Goal: Navigation & Orientation: Find specific page/section

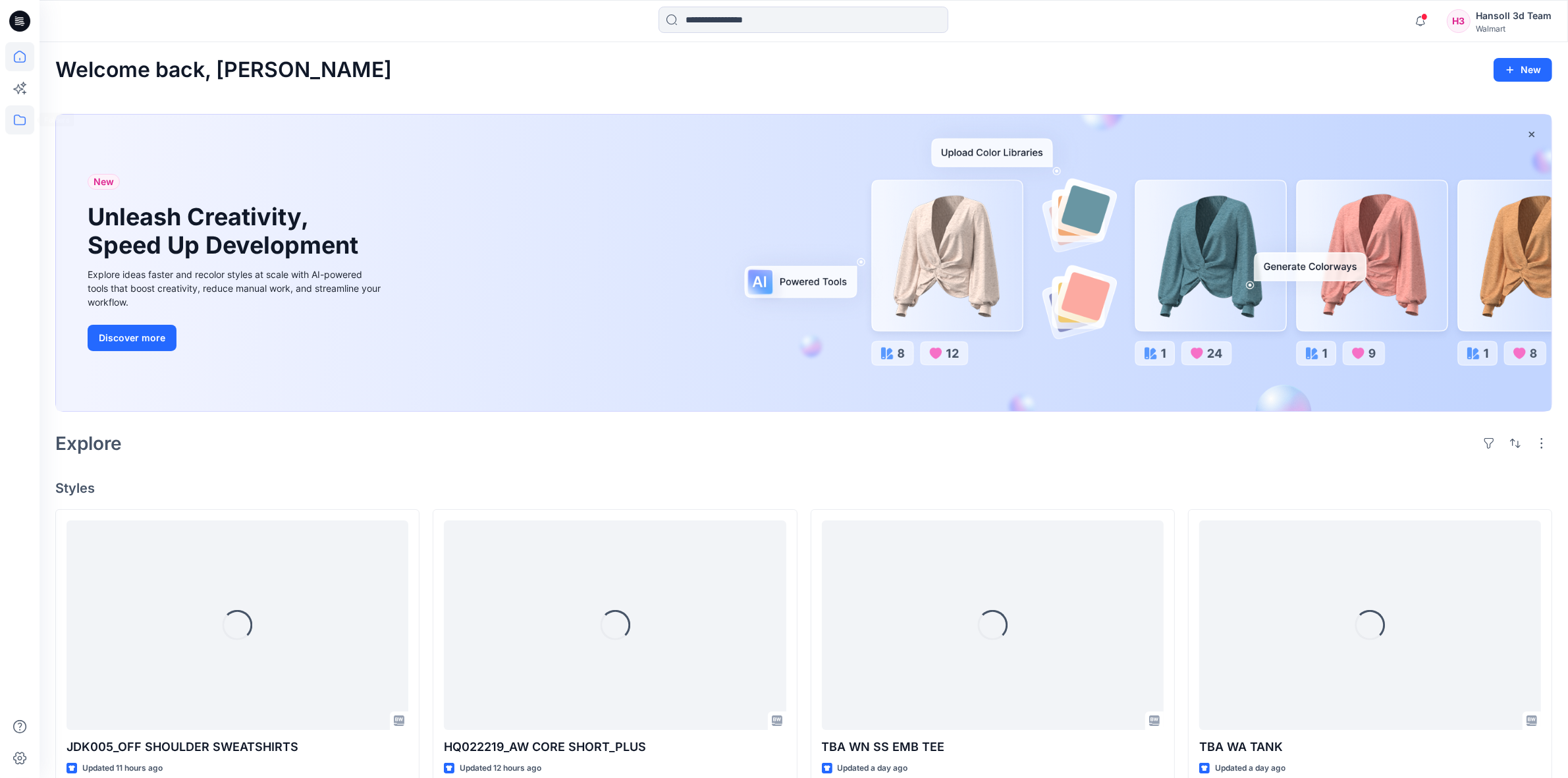
click at [20, 114] on icon at bounding box center [20, 119] width 29 height 29
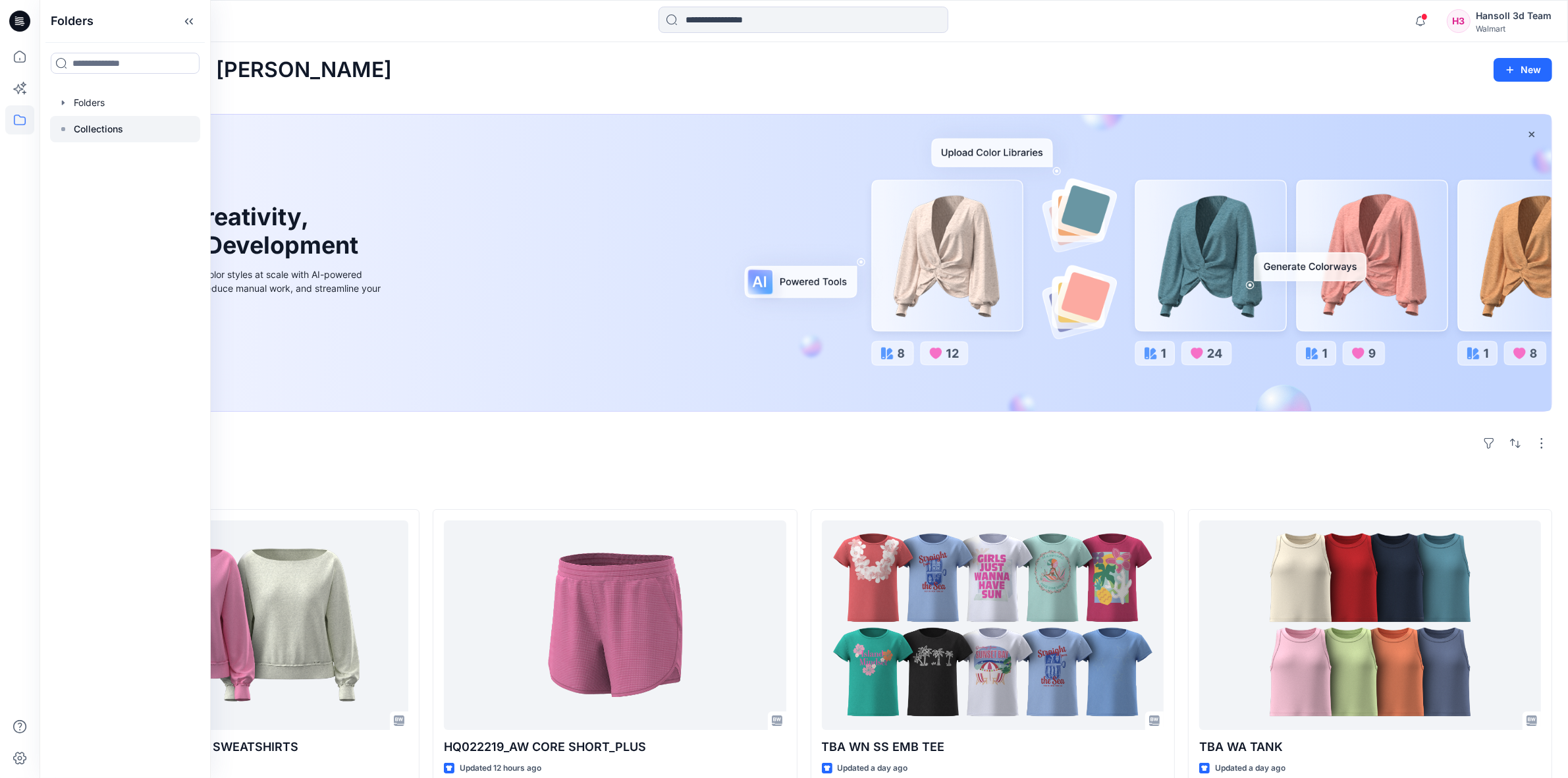
click at [105, 126] on p "Collections" at bounding box center [98, 129] width 49 height 16
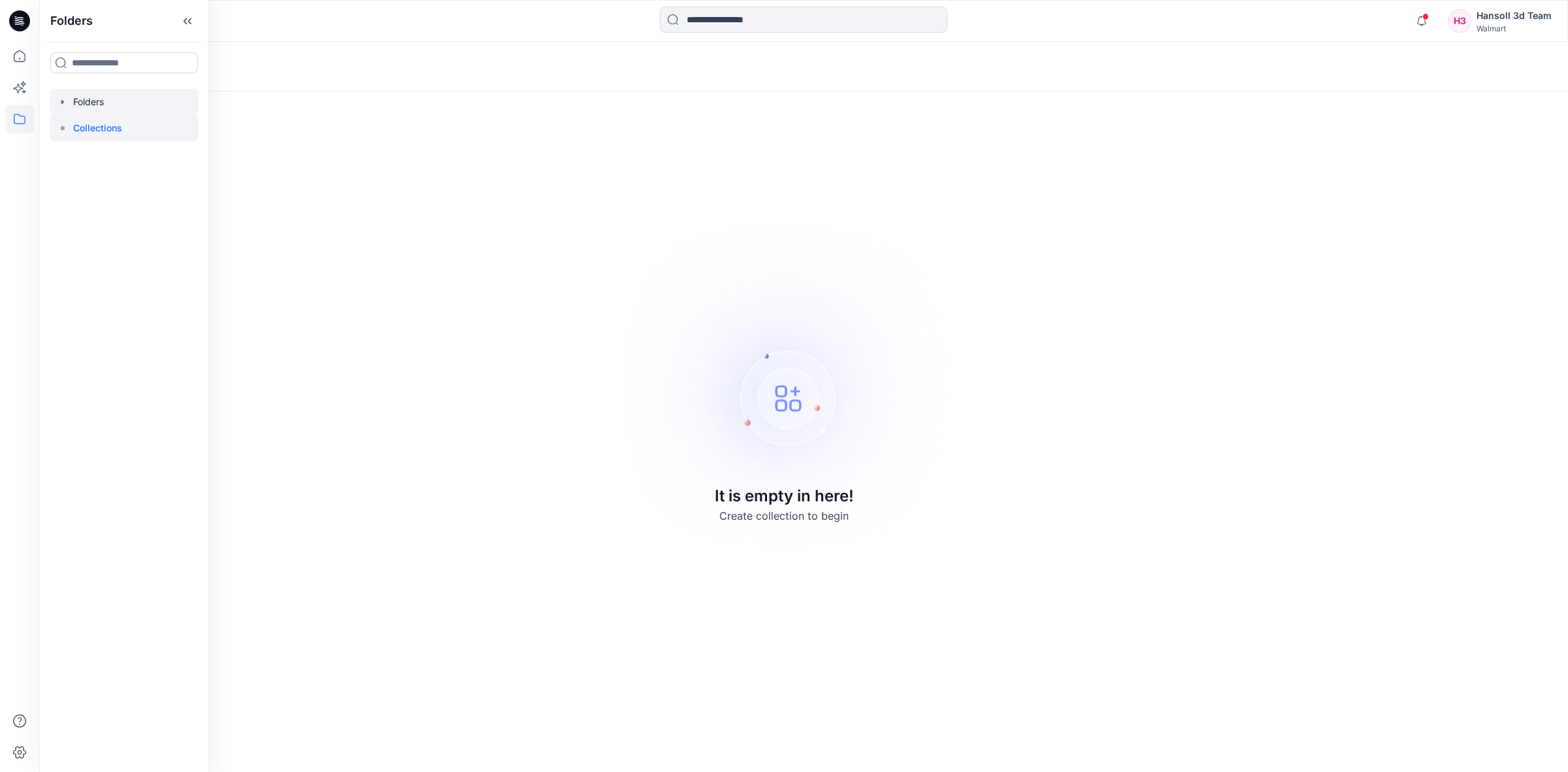
click at [98, 99] on div at bounding box center [124, 102] width 149 height 26
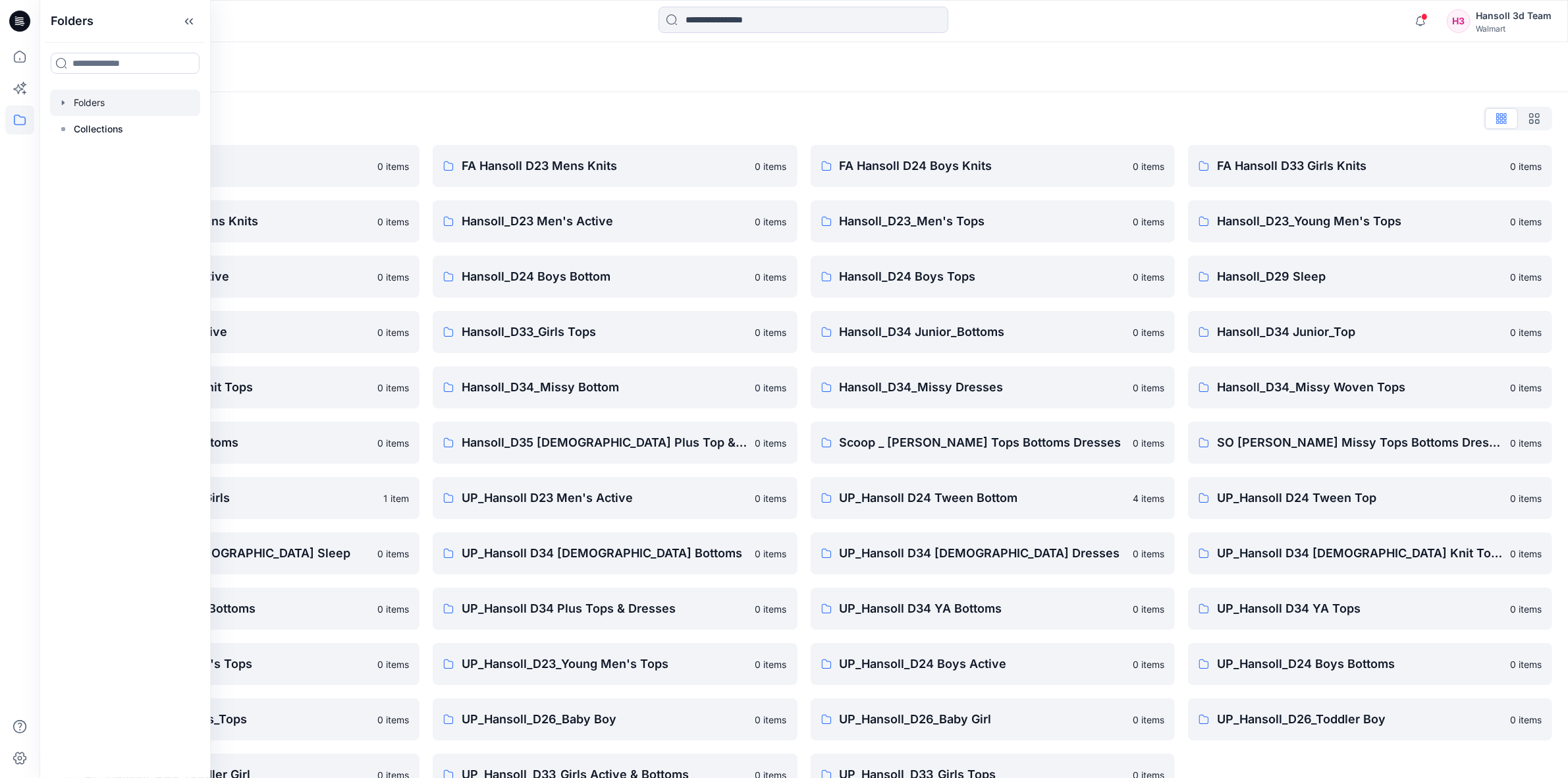
click at [484, 21] on div at bounding box center [803, 20] width 764 height 29
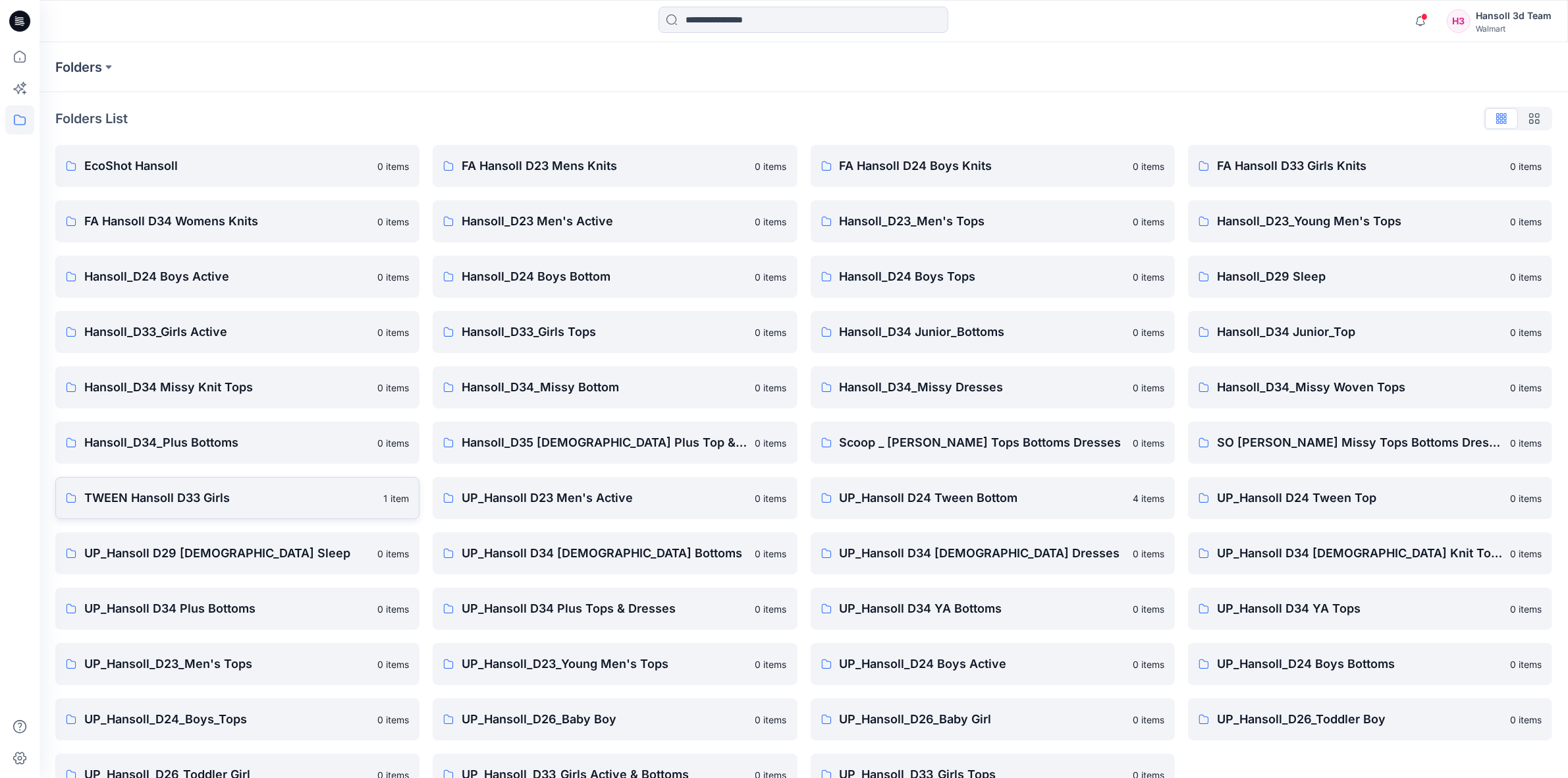
click at [149, 497] on p "TWEEN Hansoll D33 Girls" at bounding box center [230, 498] width 291 height 19
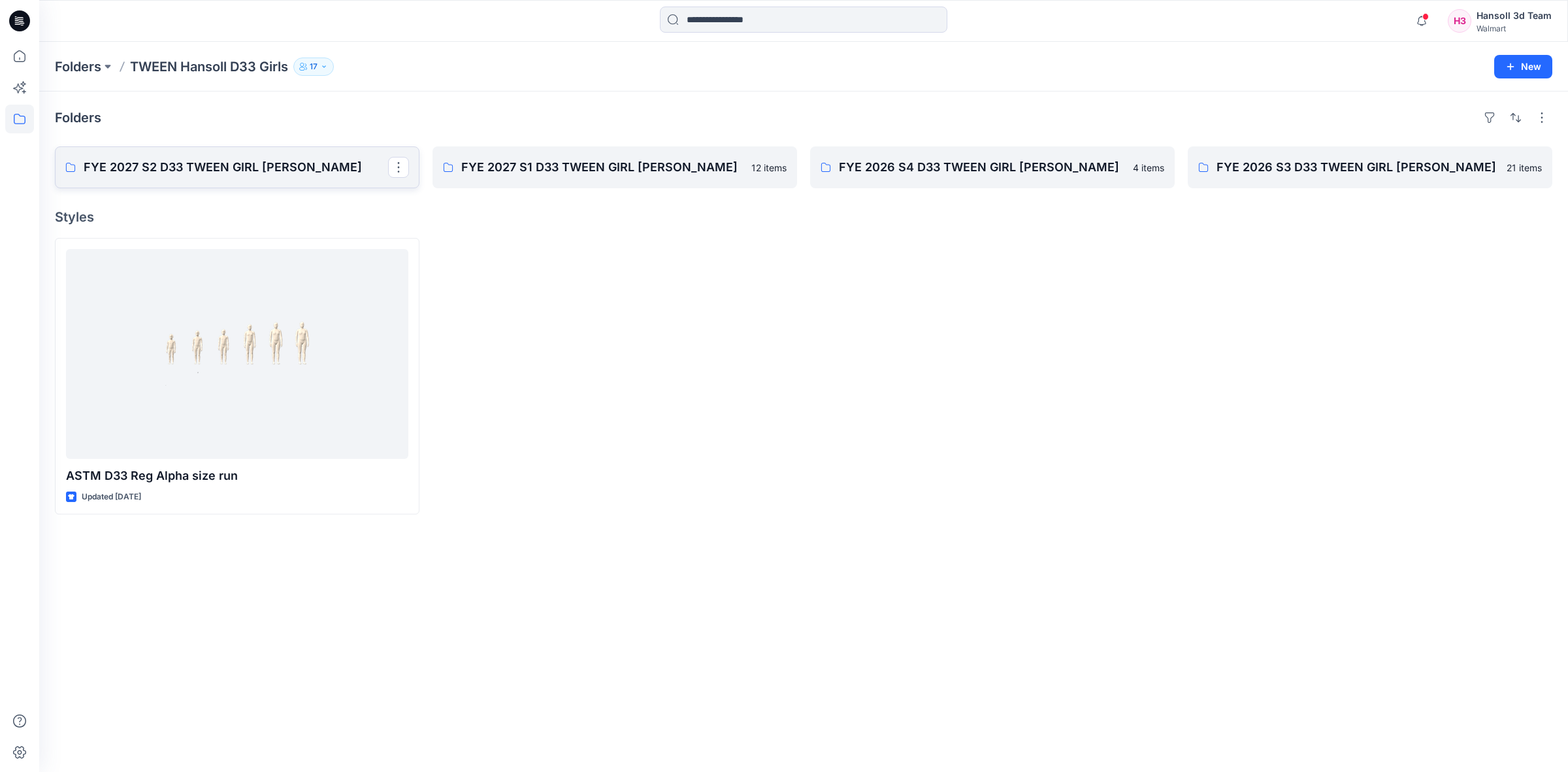
click at [185, 170] on p "FYE 2027 S2 D33 TWEEN GIRL [PERSON_NAME]" at bounding box center [236, 167] width 305 height 19
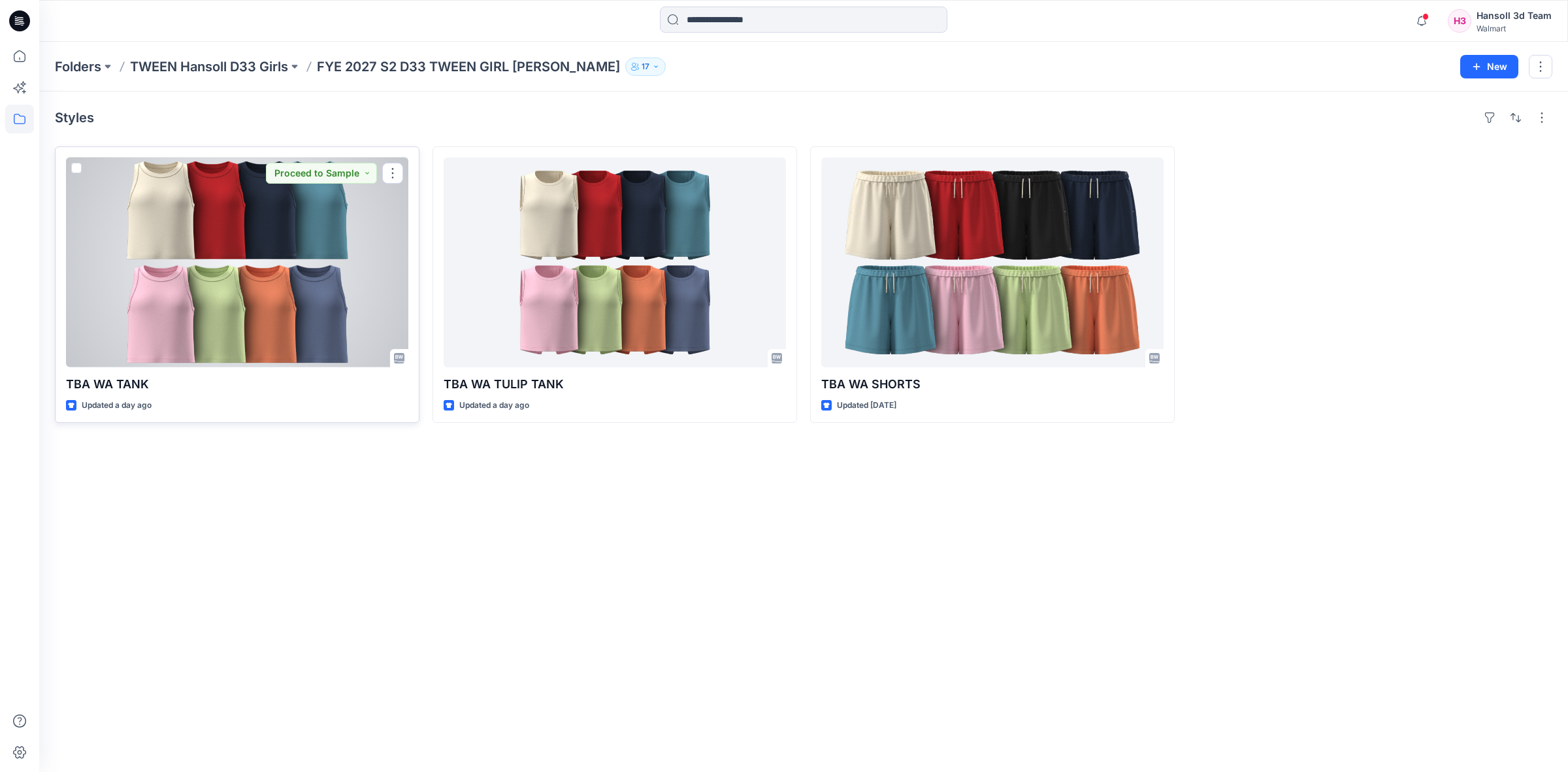
click at [272, 223] on div at bounding box center [238, 261] width 343 height 209
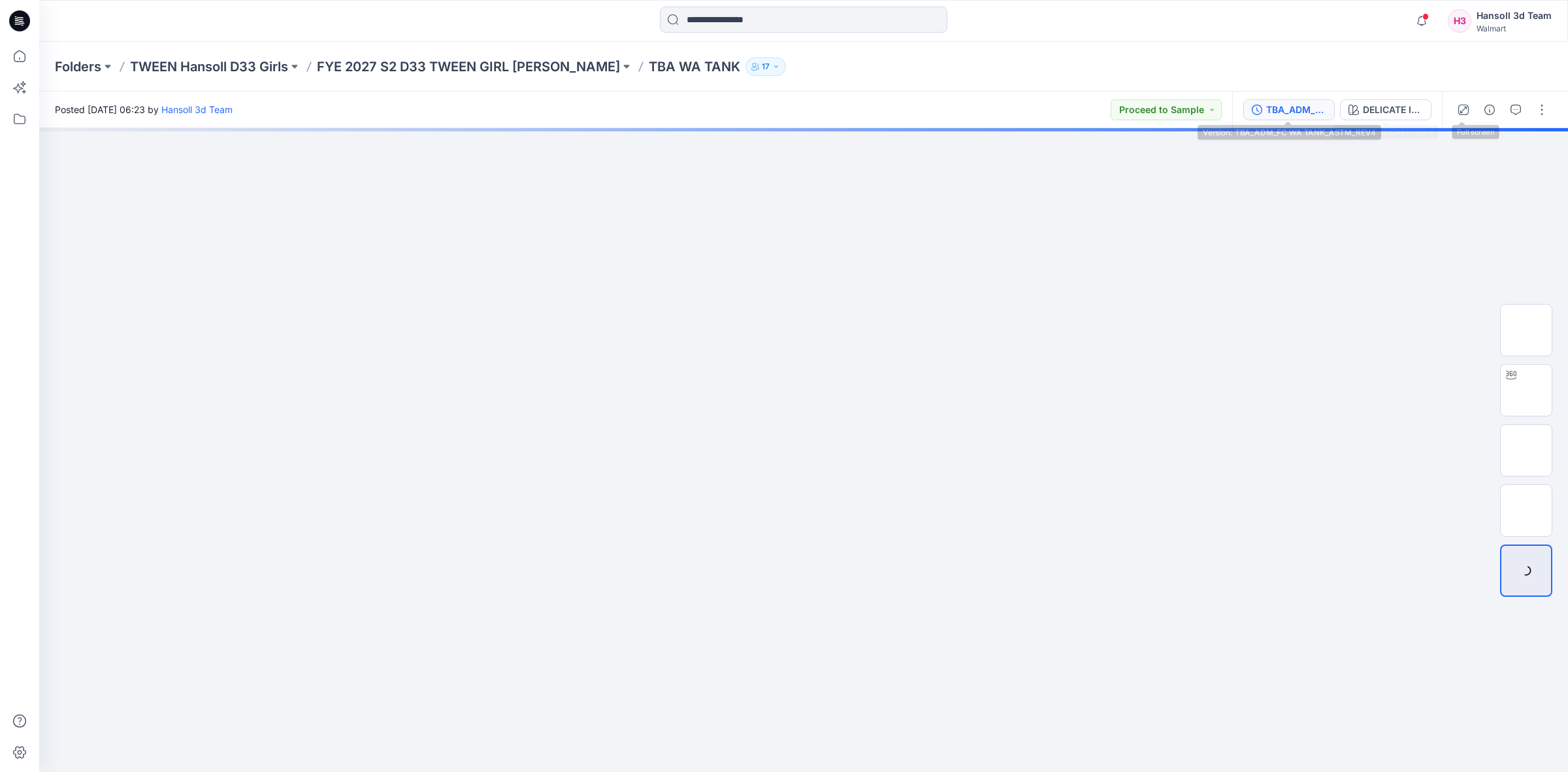
click at [1276, 111] on div "TBA_ADM_FC WA TANK_ASTM_REV4" at bounding box center [1297, 110] width 60 height 14
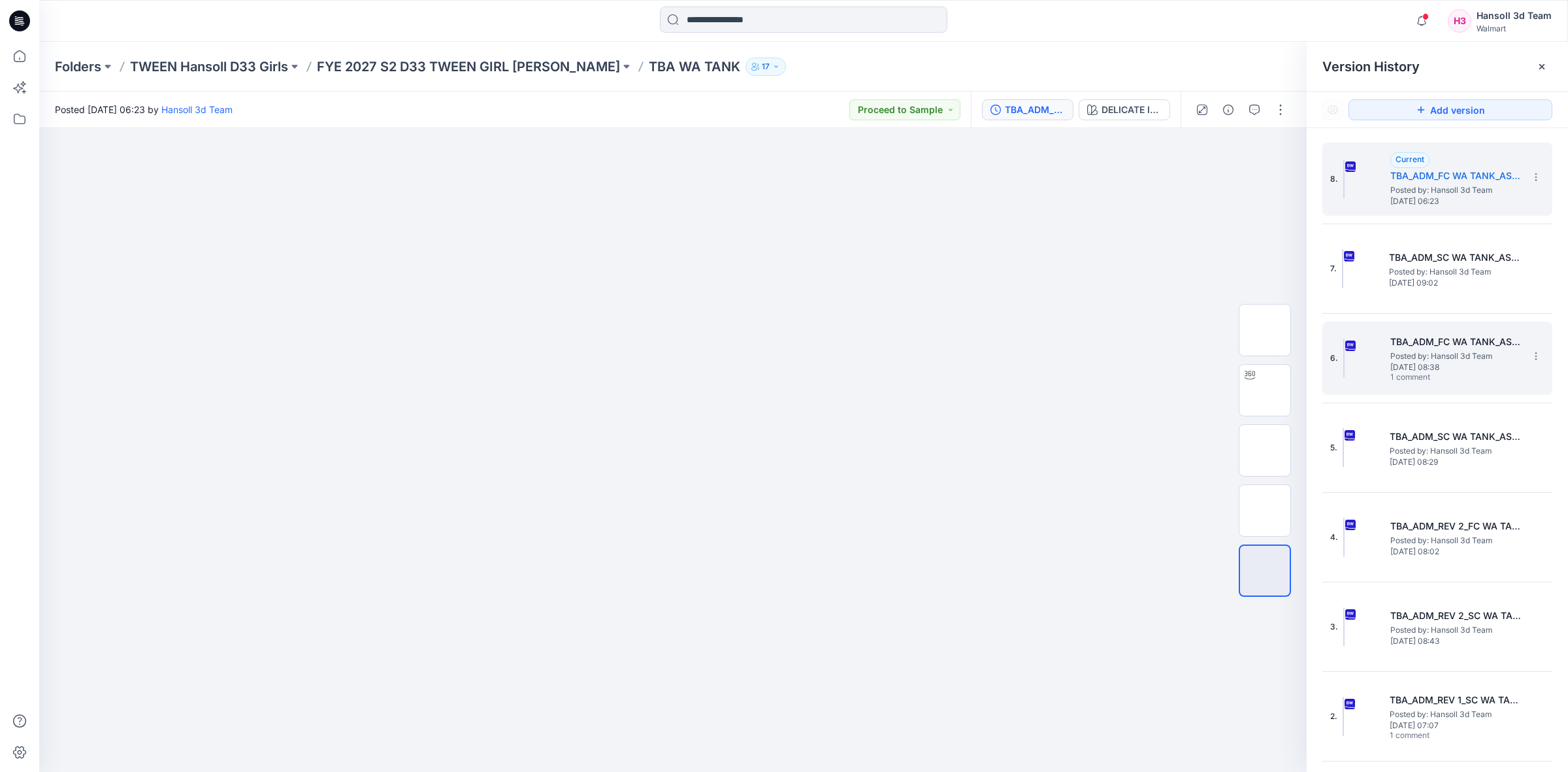
click at [1448, 348] on h5 "TBA_ADM_FC WA TANK_ASTM_REV3" at bounding box center [1456, 342] width 131 height 16
click at [1449, 177] on h5 "TBA_ADM_FC WA TANK_ASTM_REV4" at bounding box center [1456, 176] width 131 height 16
click at [1420, 386] on div "6. TBA_ADM_FC WA TANK_ASTM_REV3 Posted by: Hansoll 3d Team [DATE] 08:38 1 comme…" at bounding box center [1428, 358] width 196 height 63
click at [1445, 193] on span "Posted by: Hansoll 3d Team" at bounding box center [1456, 190] width 131 height 13
